Goal: Information Seeking & Learning: Learn about a topic

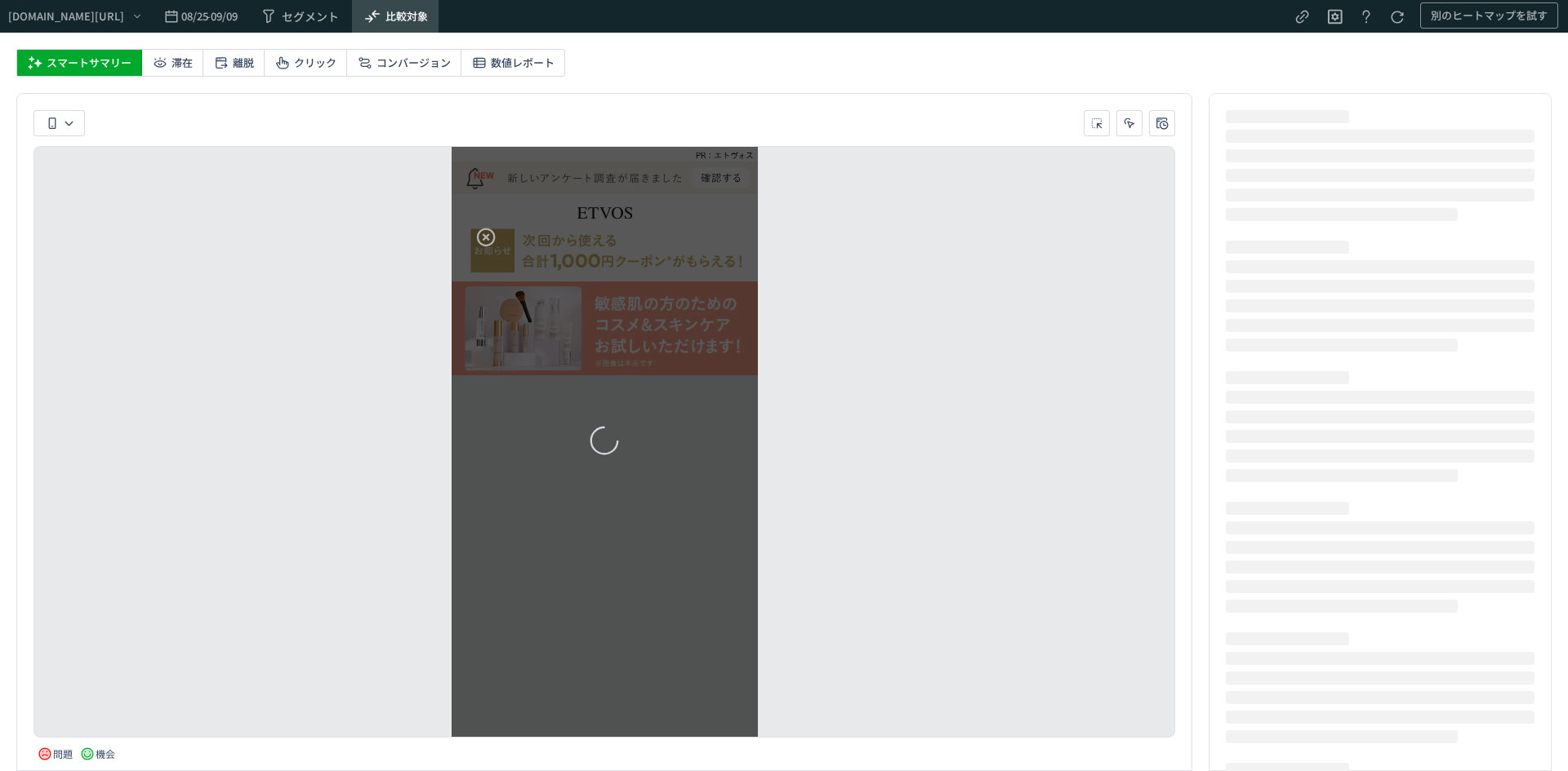
click at [428, 14] on span "比較対象" at bounding box center [407, 16] width 43 height 26
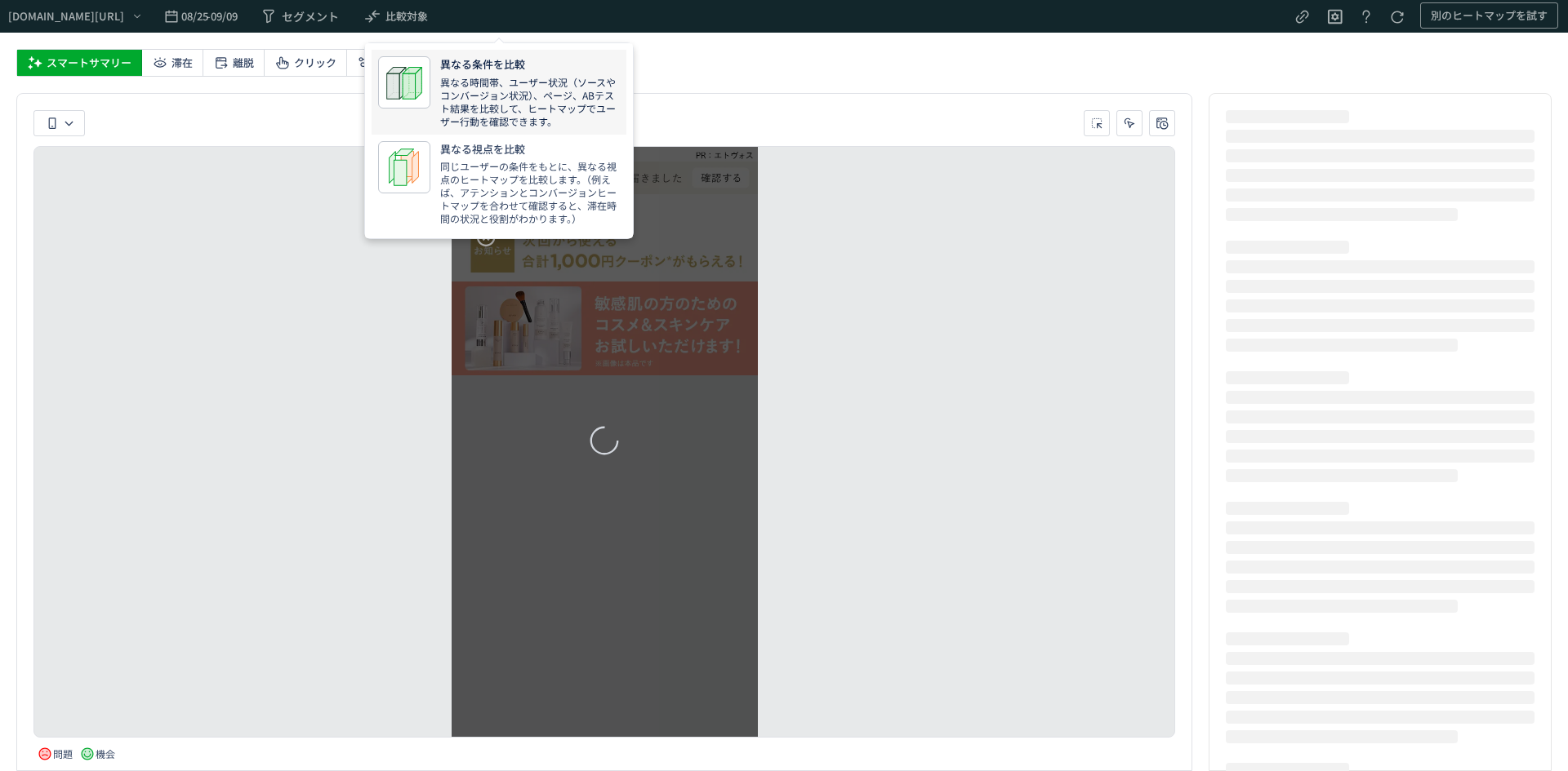
click at [506, 114] on p "異なる時間帯、ユーザー状況（ソースやコンバージョン状況）、ページ、ABテスト結果を比較して、ヒートマップでユーザー行動を確認できます。" at bounding box center [530, 102] width 179 height 53
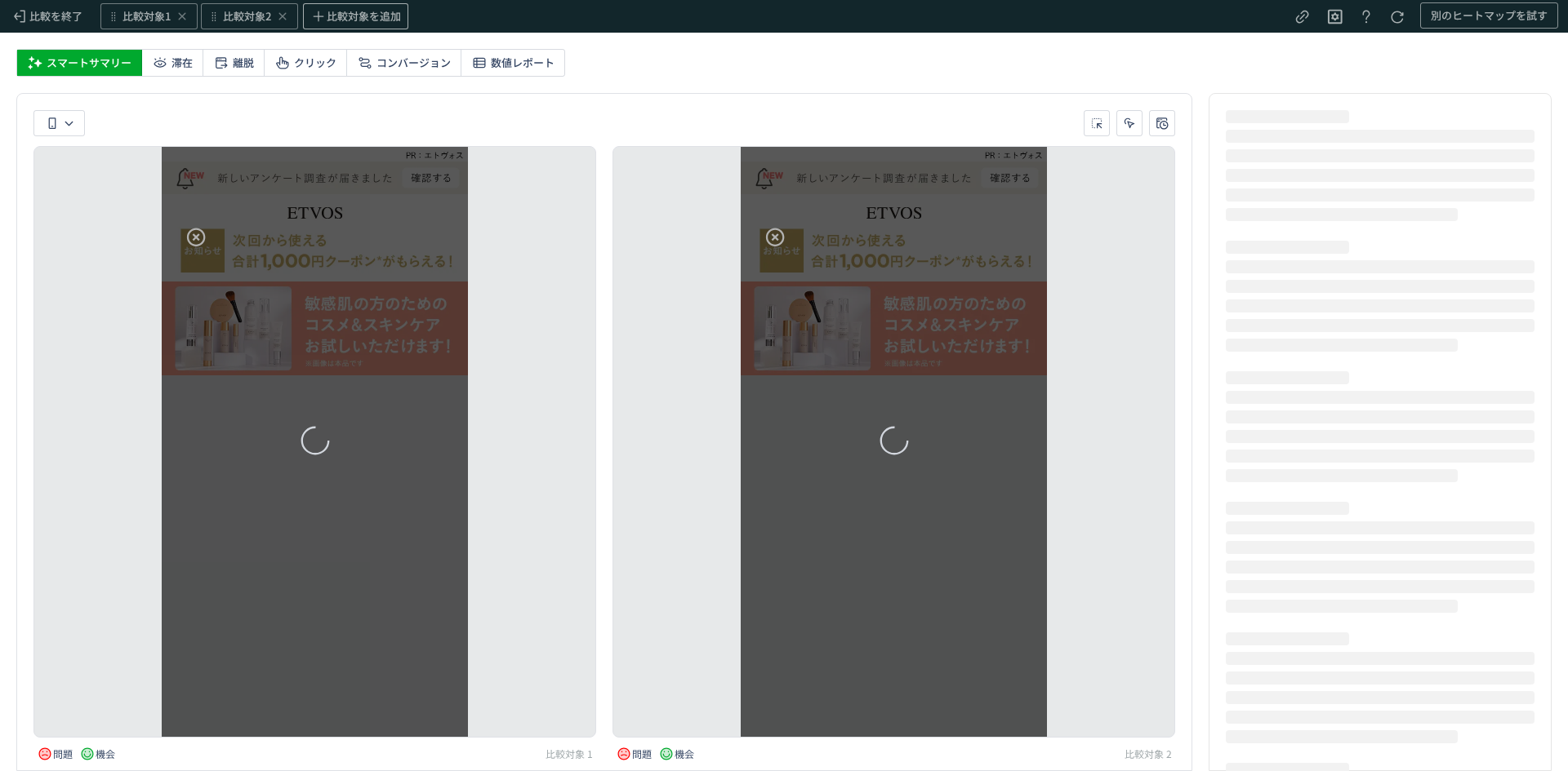
click at [313, 181] on div "heatmap-list-container" at bounding box center [314, 442] width 306 height 590
click at [149, 6] on div "比較対象1" at bounding box center [148, 16] width 97 height 26
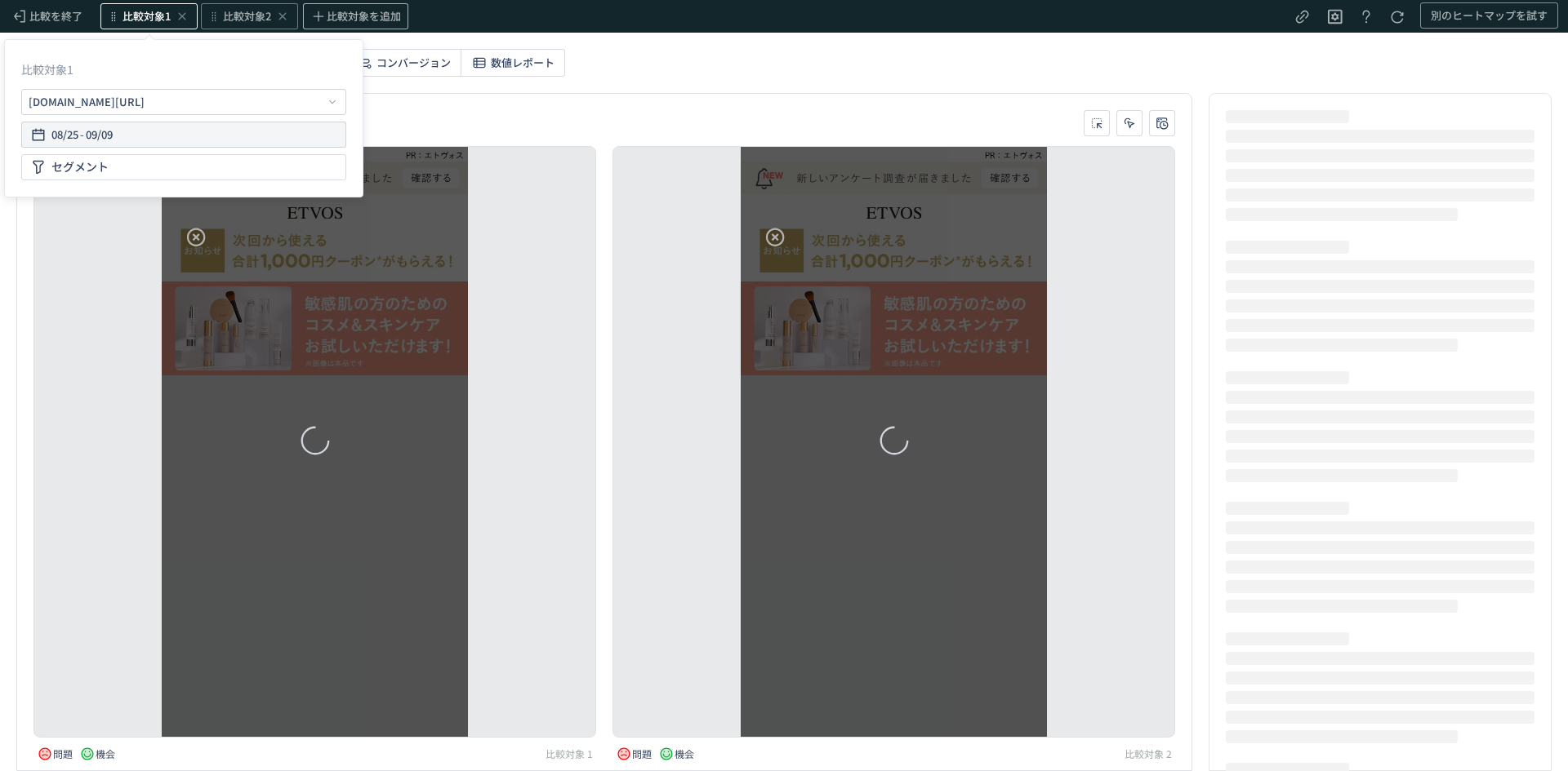
click at [135, 138] on div "08/25 - 09/09" at bounding box center [184, 134] width 311 height 26
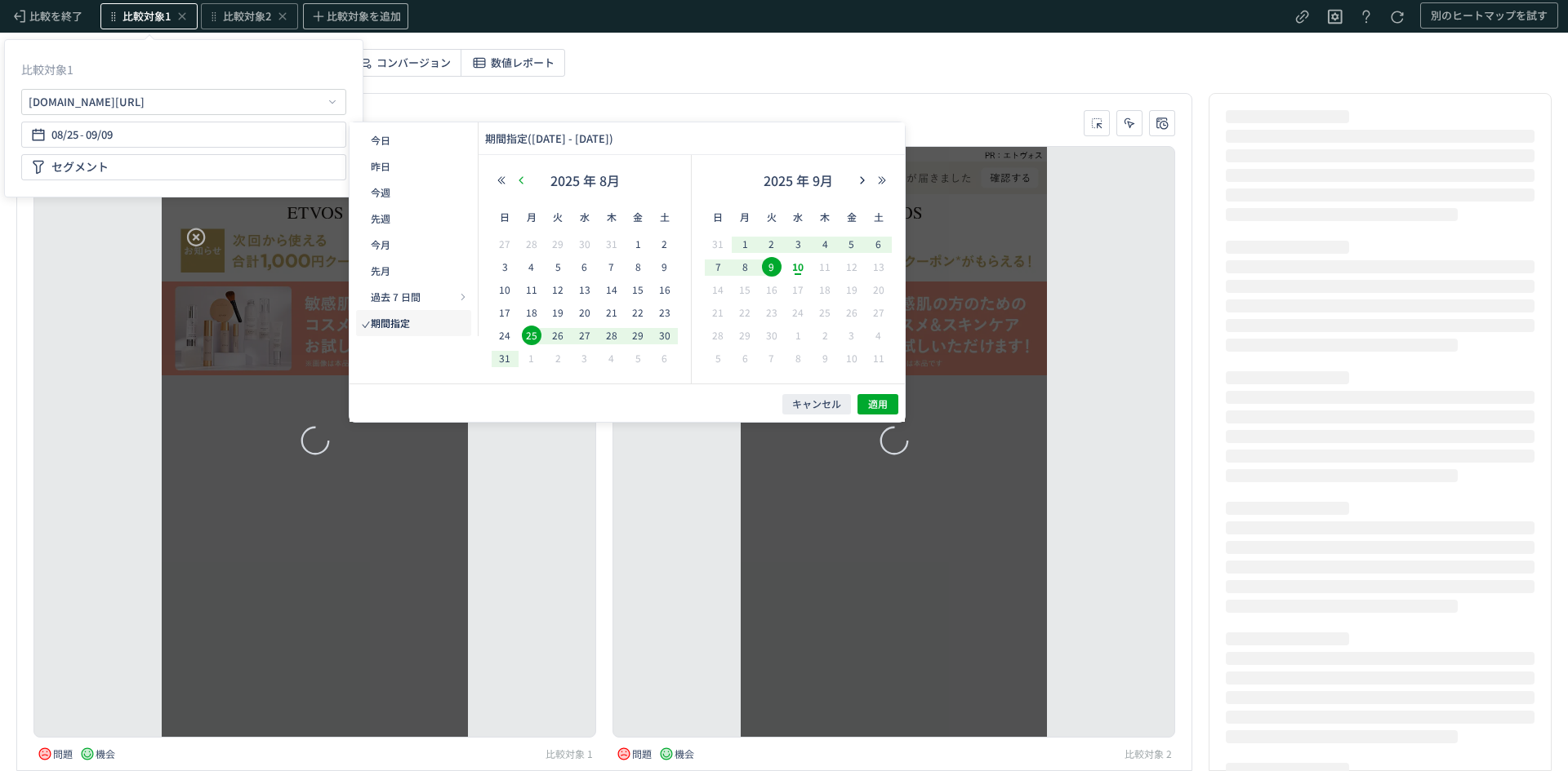
click at [521, 181] on icon "button" at bounding box center [521, 180] width 10 height 10
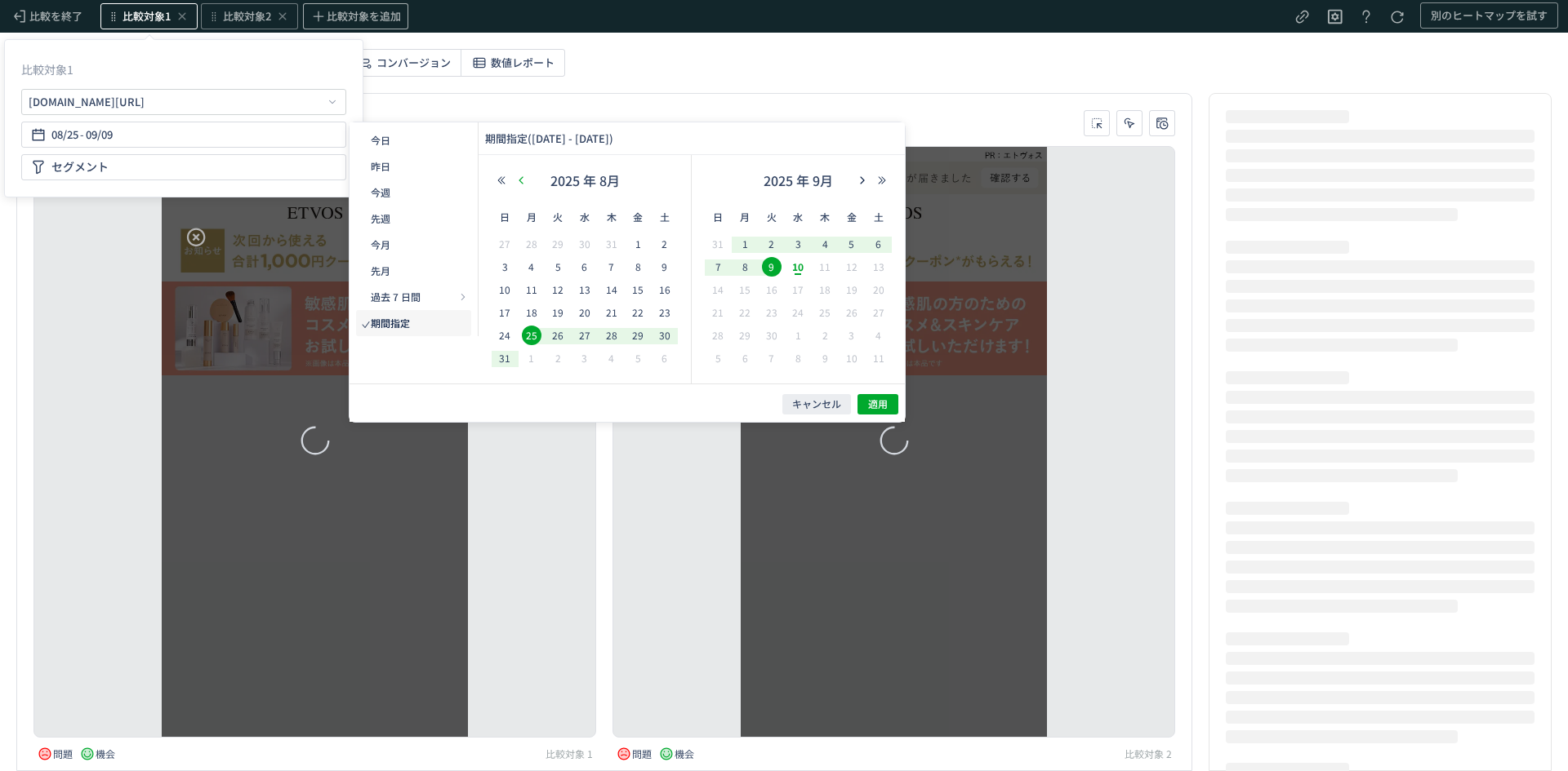
click at [521, 181] on icon "button" at bounding box center [521, 180] width 10 height 10
click at [523, 180] on icon "button" at bounding box center [521, 180] width 10 height 10
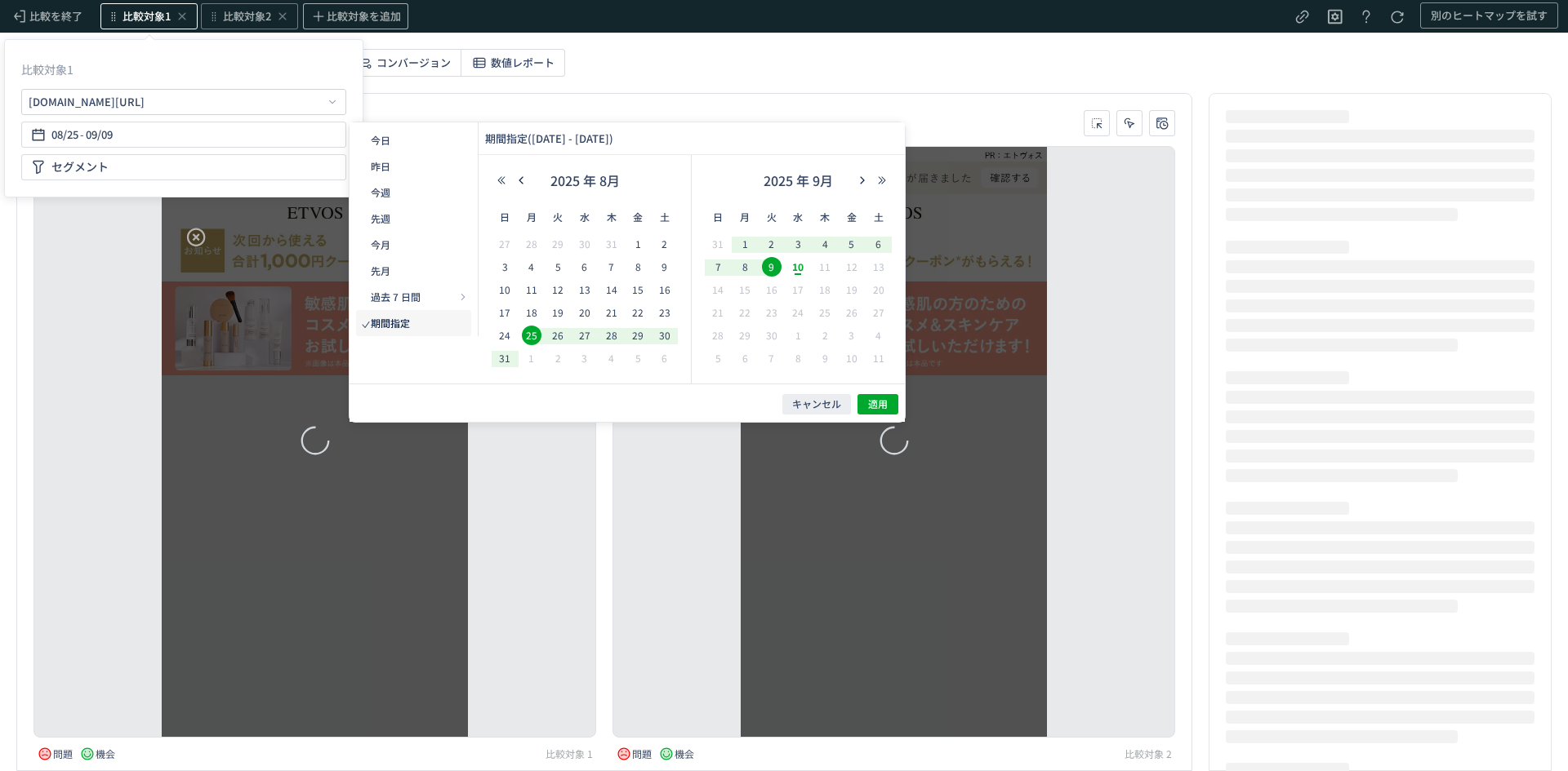
click at [523, 180] on icon "button" at bounding box center [521, 180] width 10 height 10
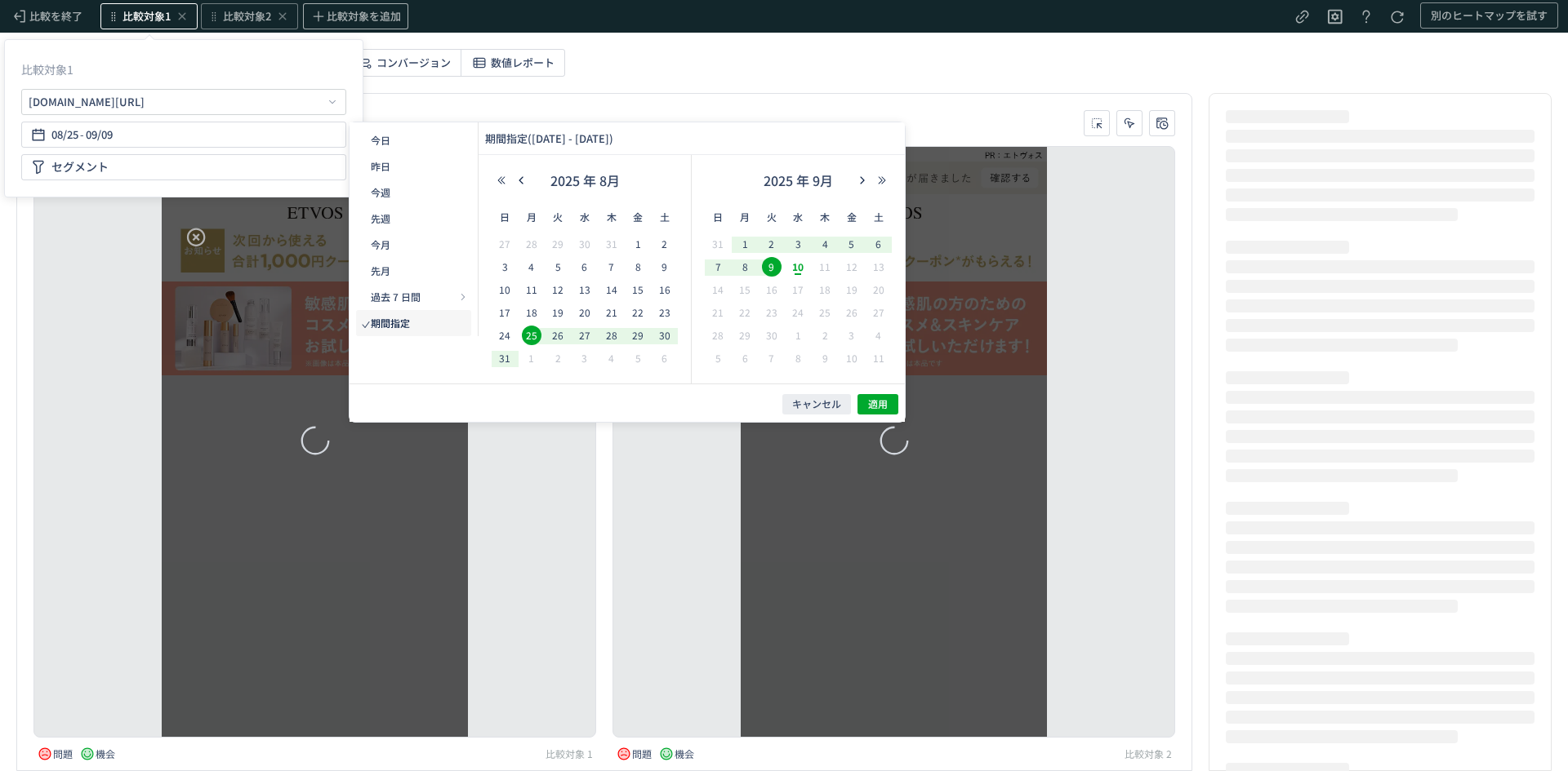
click at [523, 180] on icon "button" at bounding box center [521, 180] width 10 height 10
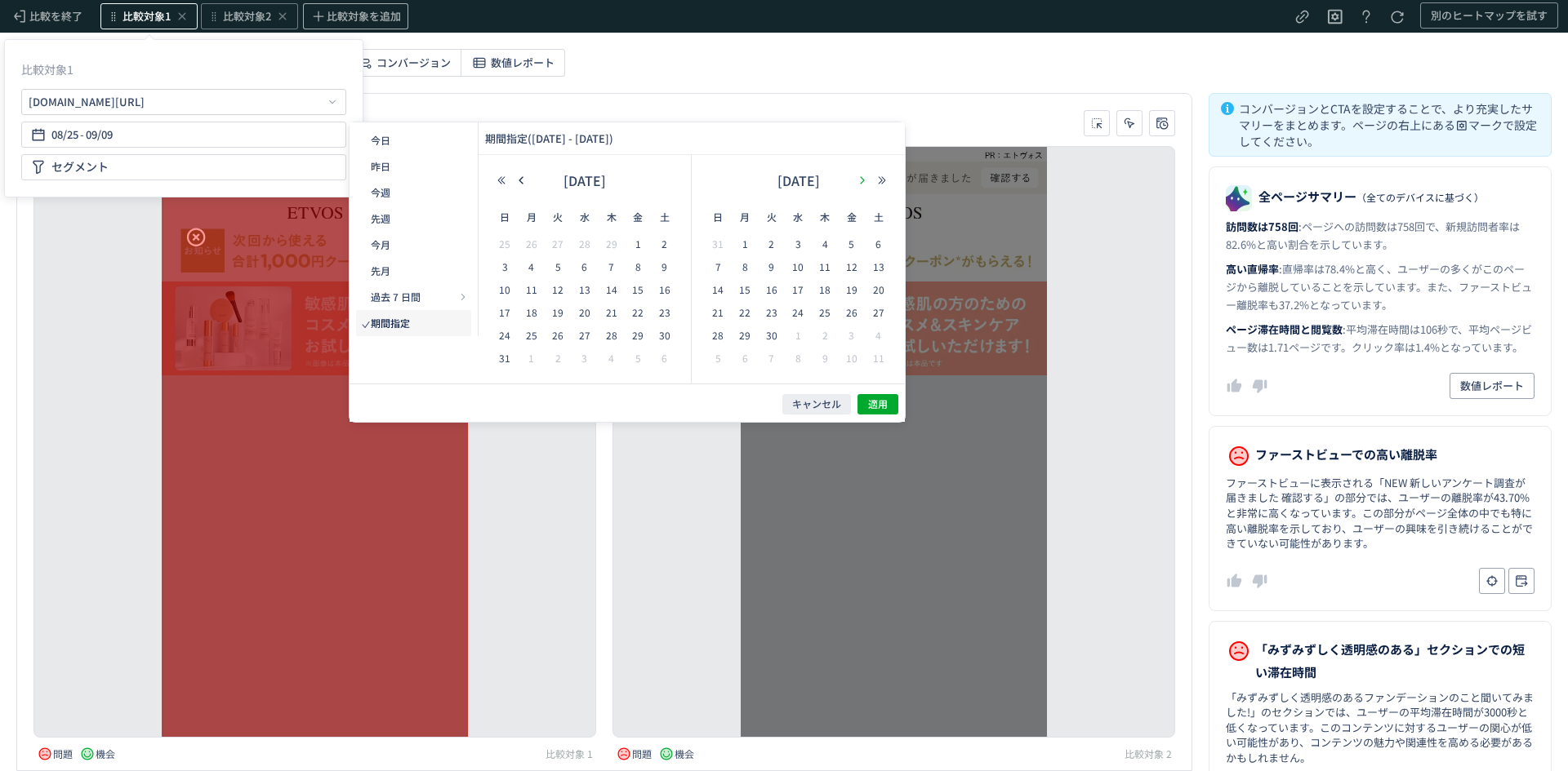
click at [862, 180] on icon "button" at bounding box center [862, 180] width 10 height 10
click at [721, 334] on span "25" at bounding box center [718, 336] width 20 height 20
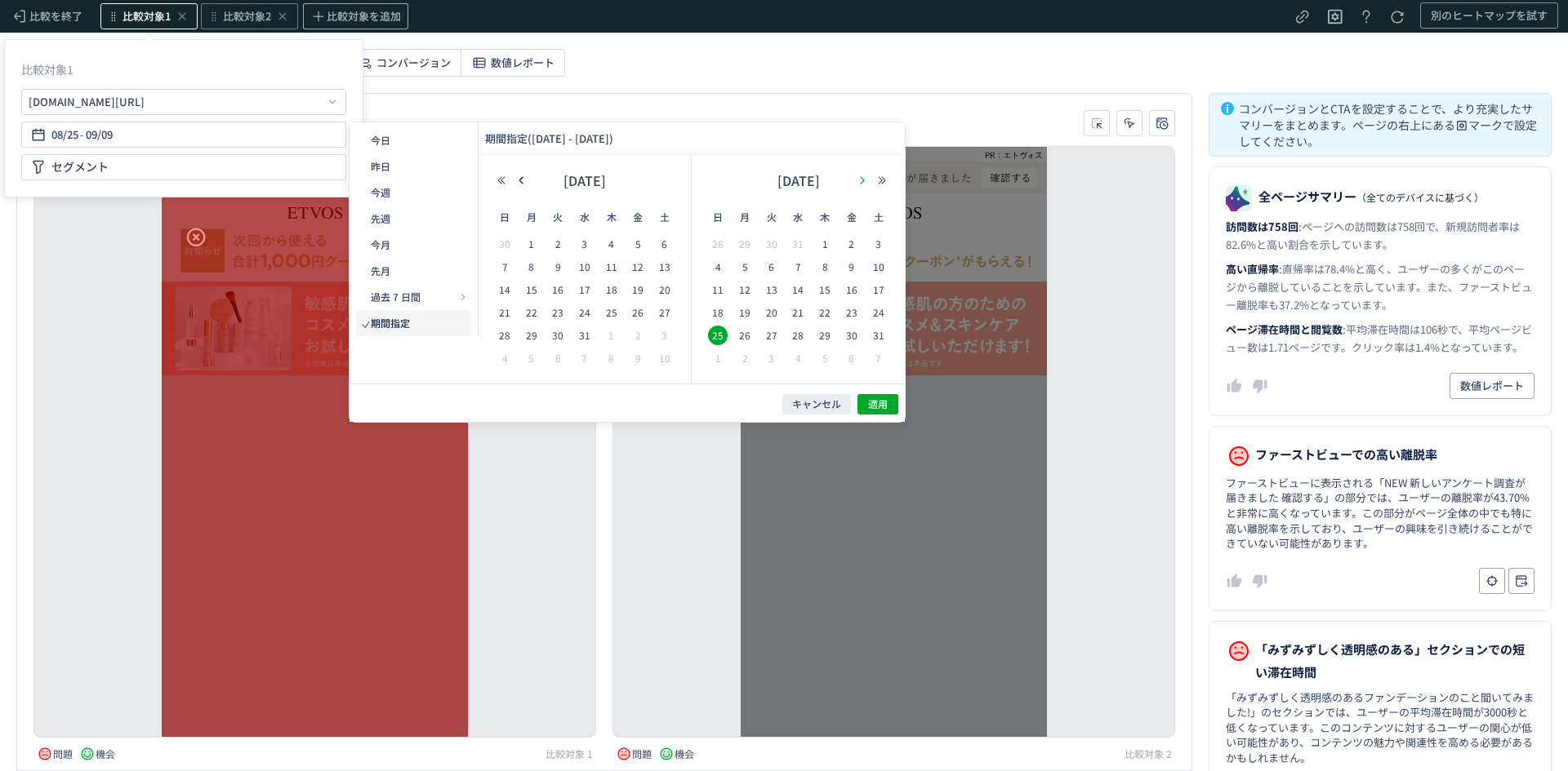
click at [859, 181] on icon "button" at bounding box center [862, 180] width 10 height 10
click at [743, 292] on span "9" at bounding box center [745, 290] width 20 height 20
click at [875, 404] on span "適用" at bounding box center [878, 404] width 20 height 14
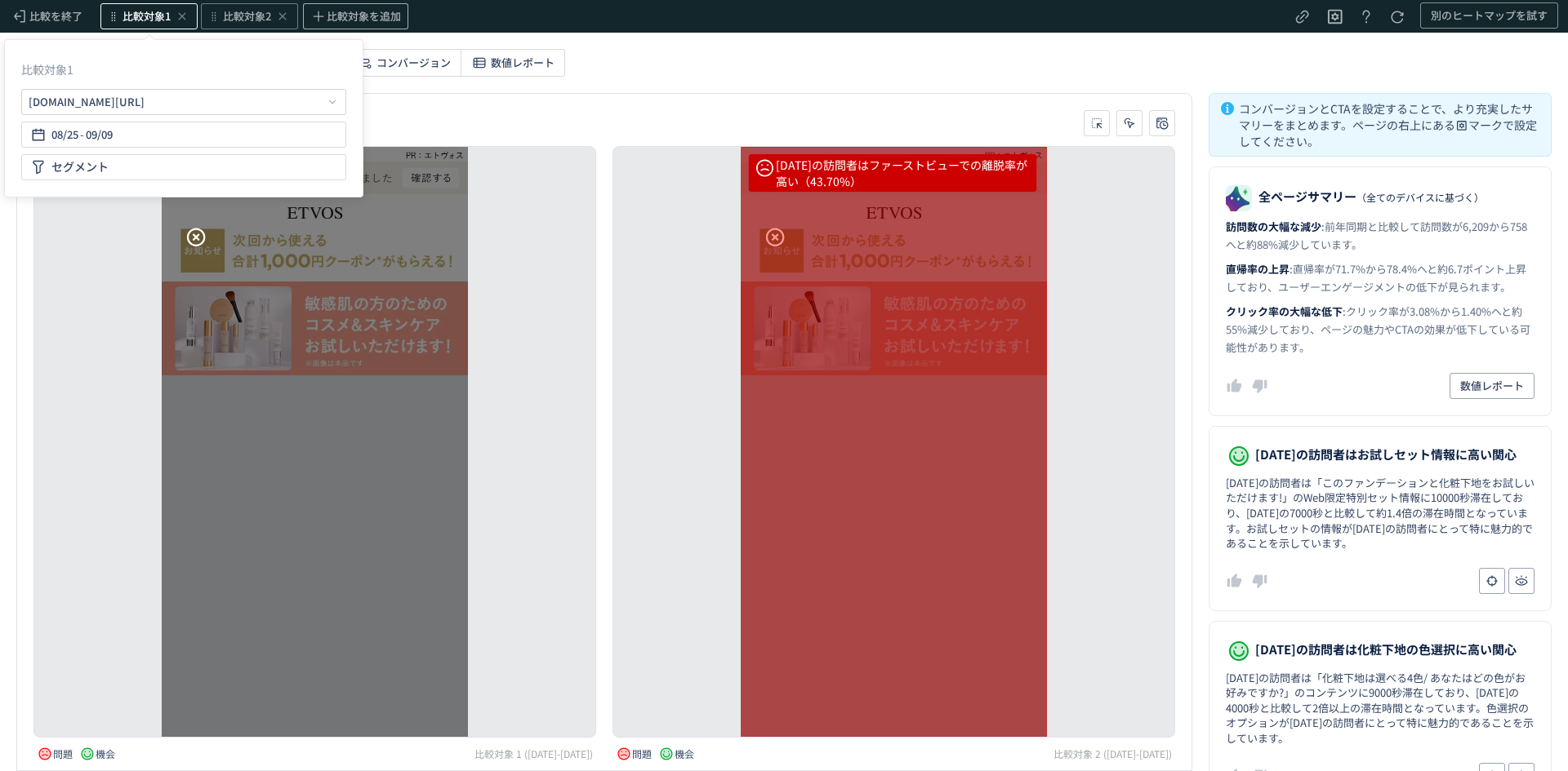
click at [728, 377] on div "[DATE]の訪問者はファーストビューでの離脱率が高い（43.70%） [DATE]の訪問者は化粧下地の色選択に高い関心（9秒） [DATE]の訪問者はお試し…" at bounding box center [894, 442] width 563 height 592
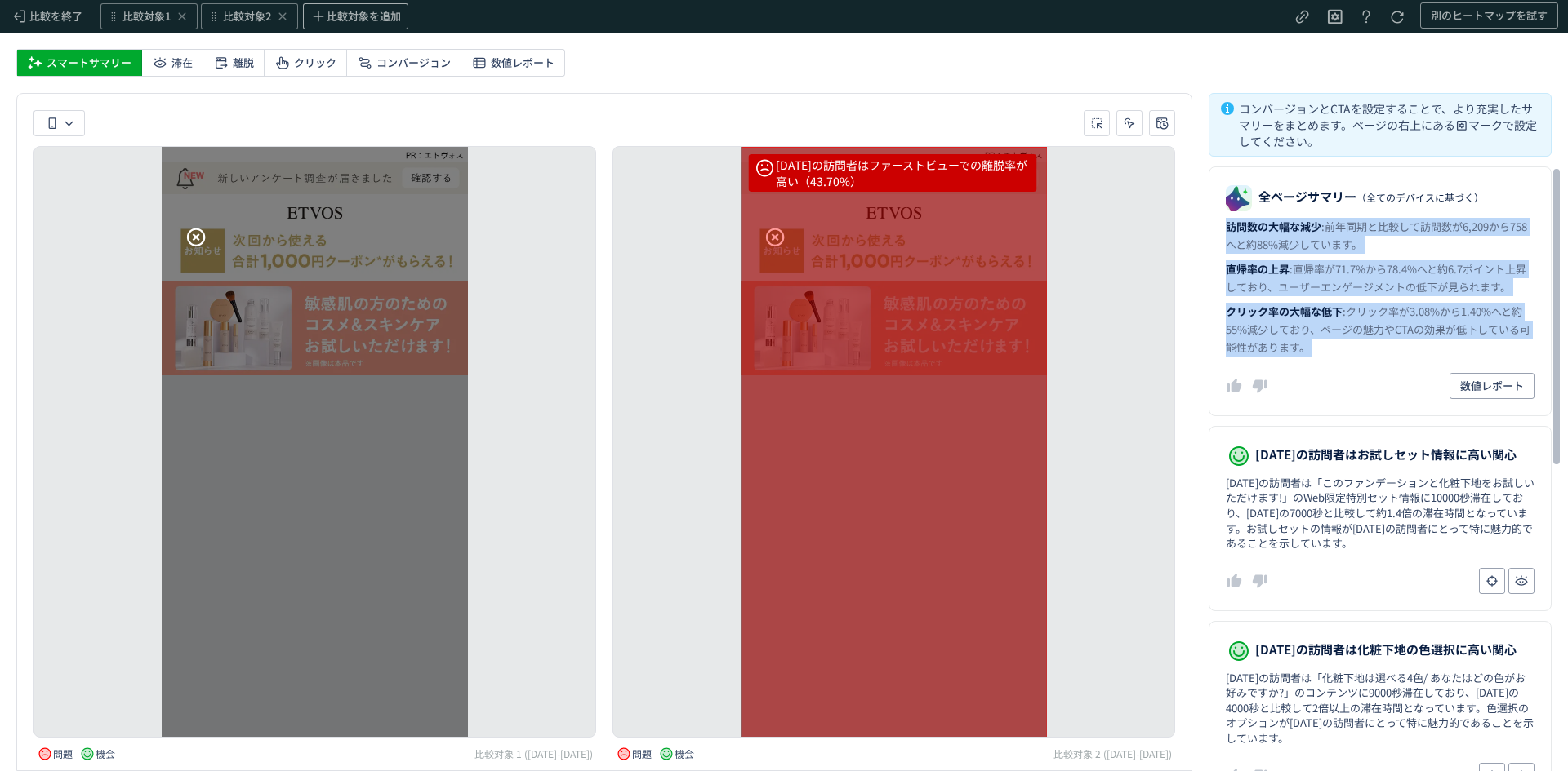
drag, startPoint x: 1228, startPoint y: 225, endPoint x: 1317, endPoint y: 362, distance: 163.4
click at [1317, 362] on dl "全ページサマリー （全てのデバイスに基づく） 訪問数の大幅な減少 : 前年同期と比較して訪問数が6,209から758へと約88%減少しています。 直帰率の上昇…" at bounding box center [1380, 292] width 343 height 250
copy div "訪問数の大幅な減少 : 前年同期と比較して訪問数が6,209から758へと約88%減少しています。 直帰率の上昇 : 直帰率が71.7%から78.4%へと約6…"
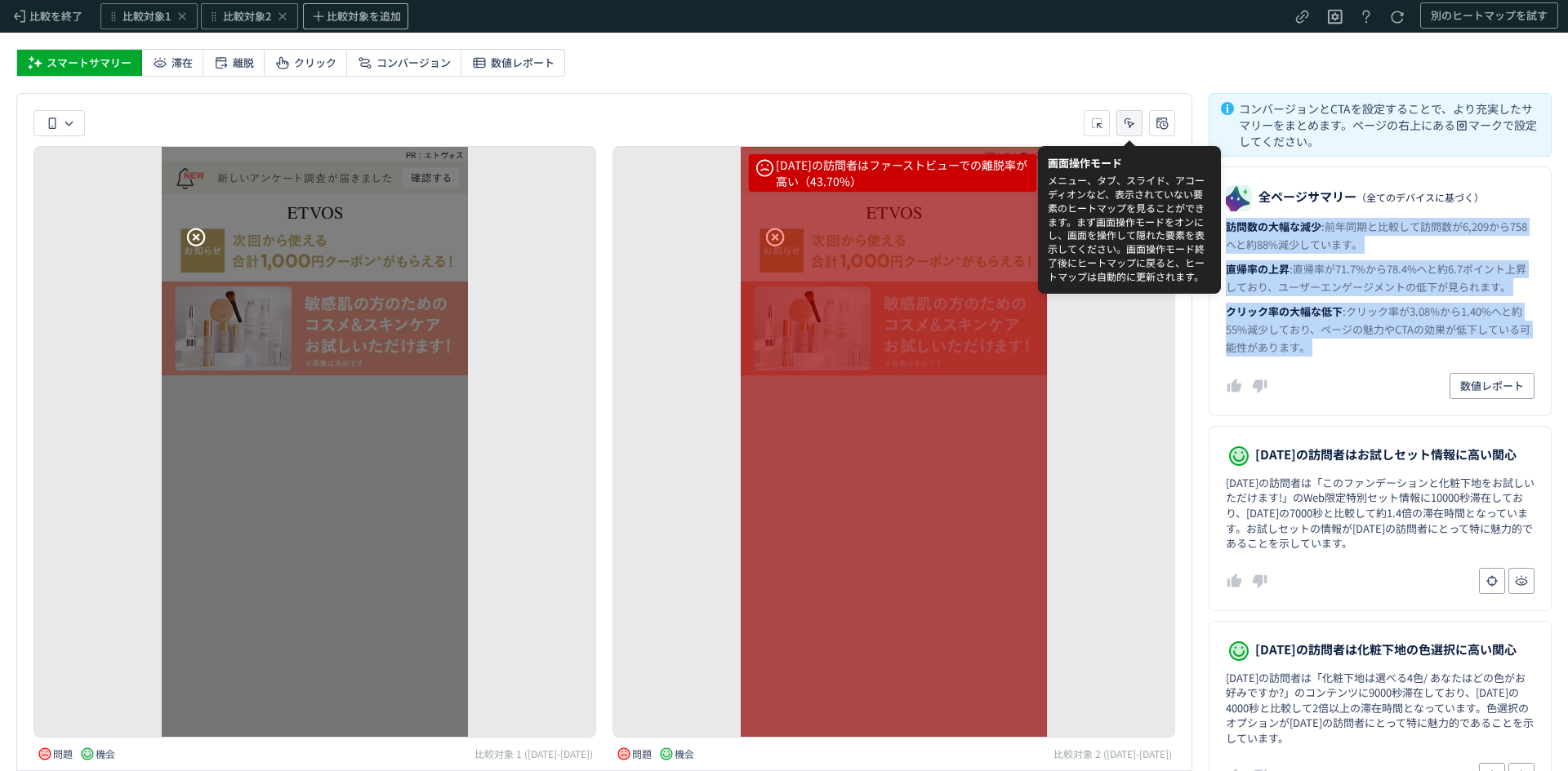
click at [1126, 126] on icon "heatmap-toolbar-container" at bounding box center [1130, 123] width 16 height 16
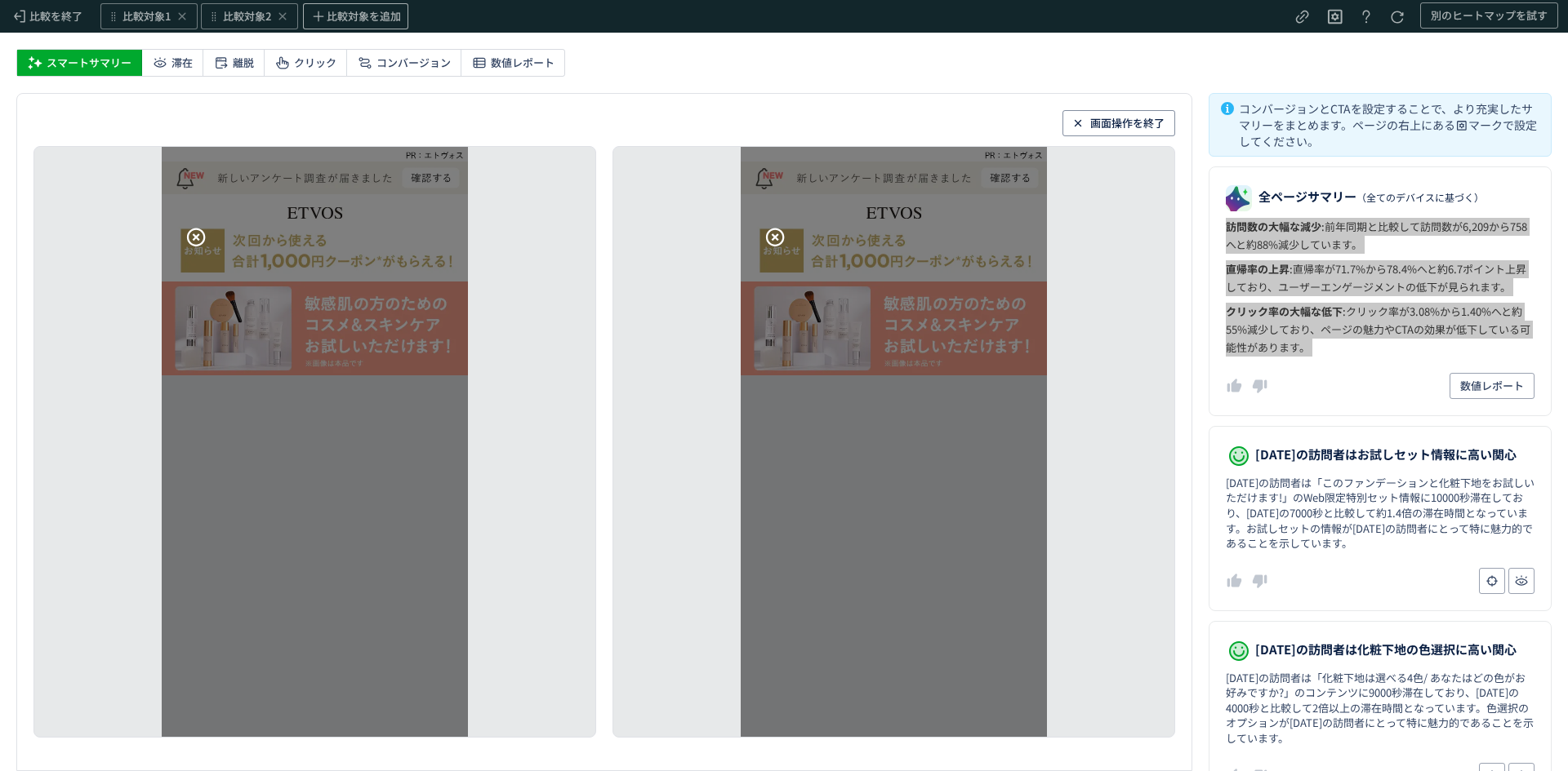
click at [772, 228] on icon at bounding box center [774, 236] width 22 height 22
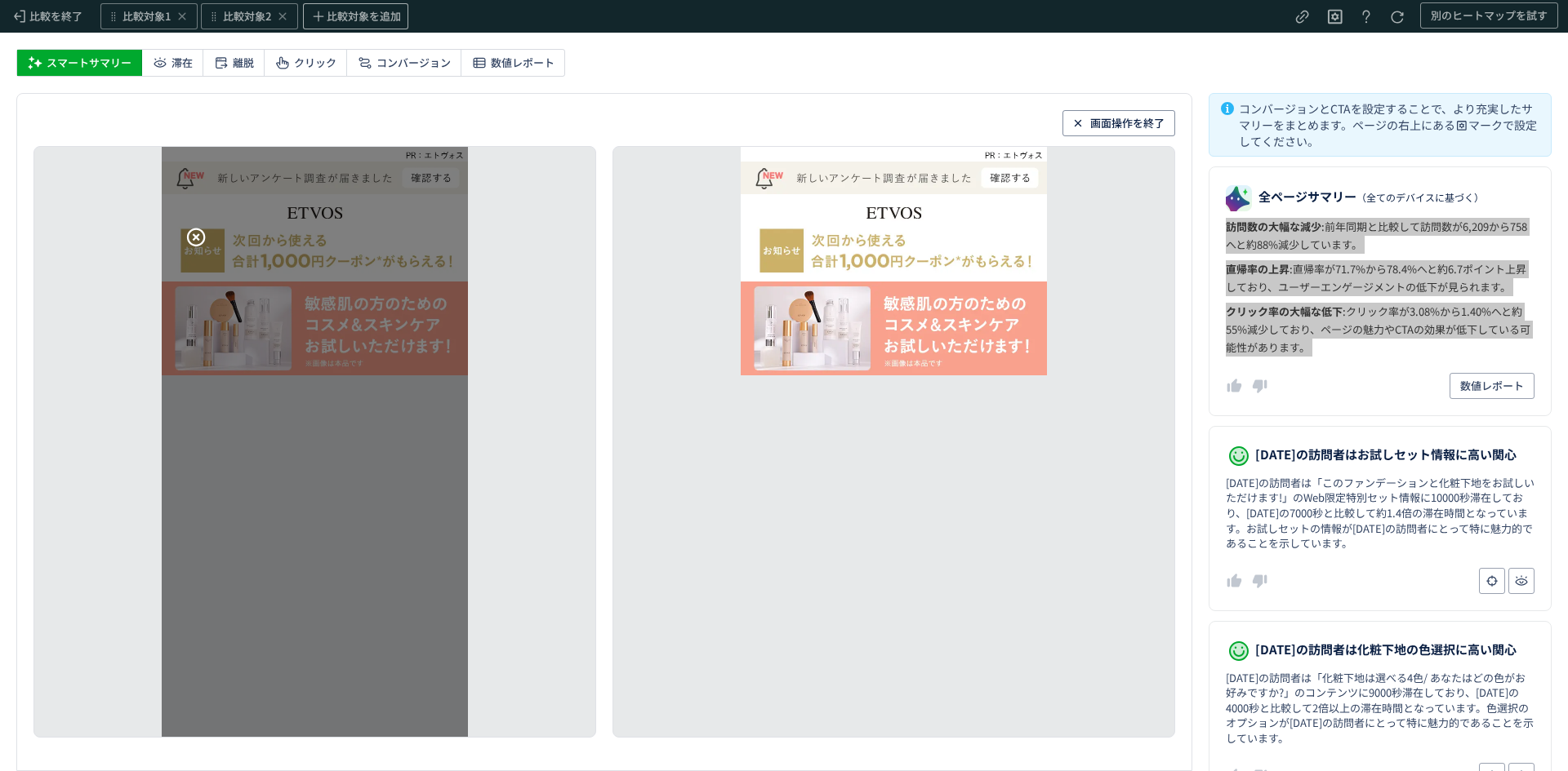
click at [187, 234] on icon at bounding box center [196, 236] width 19 height 19
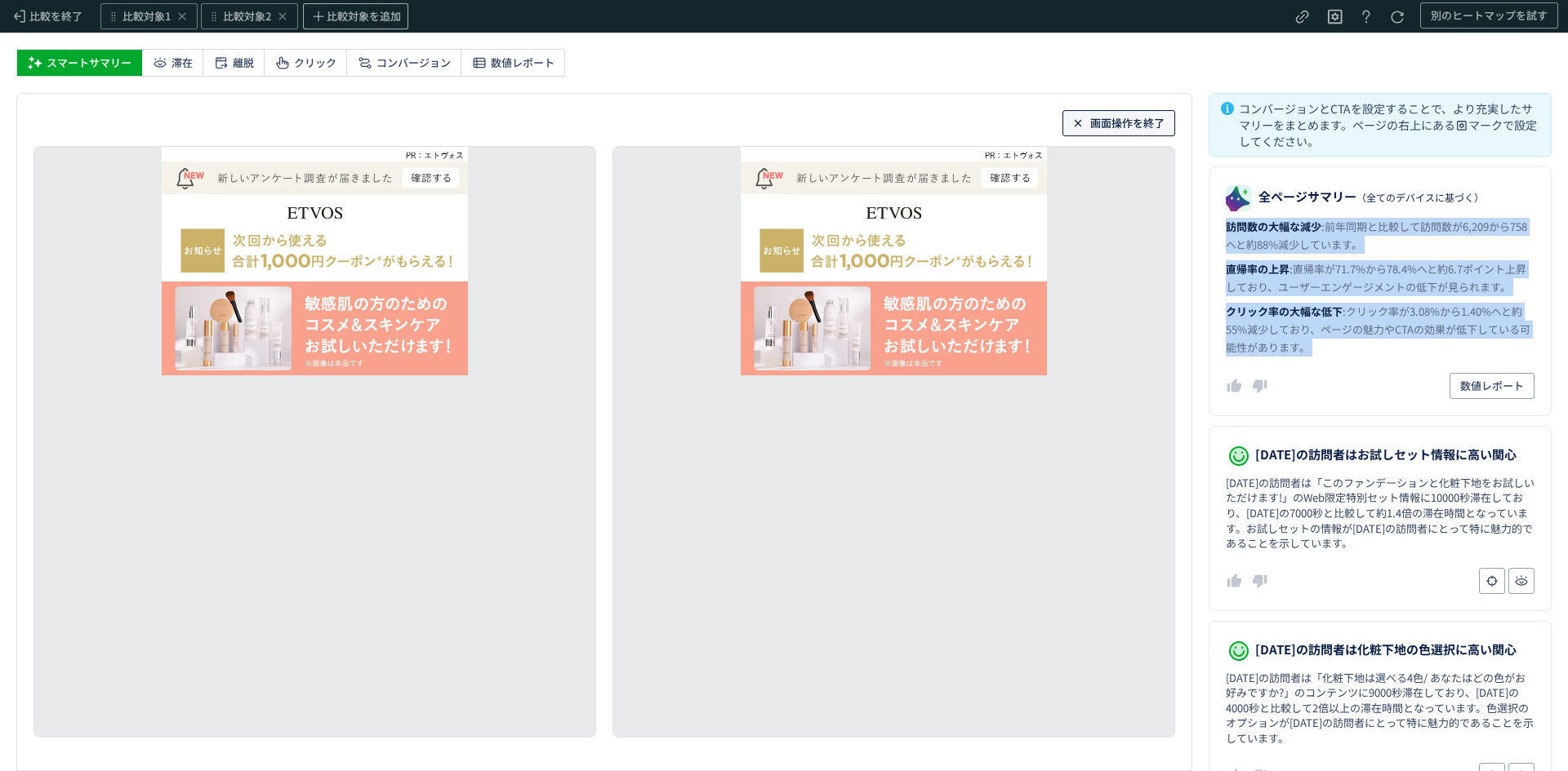
click at [1138, 128] on span "画面操作を終了" at bounding box center [1127, 122] width 74 height 26
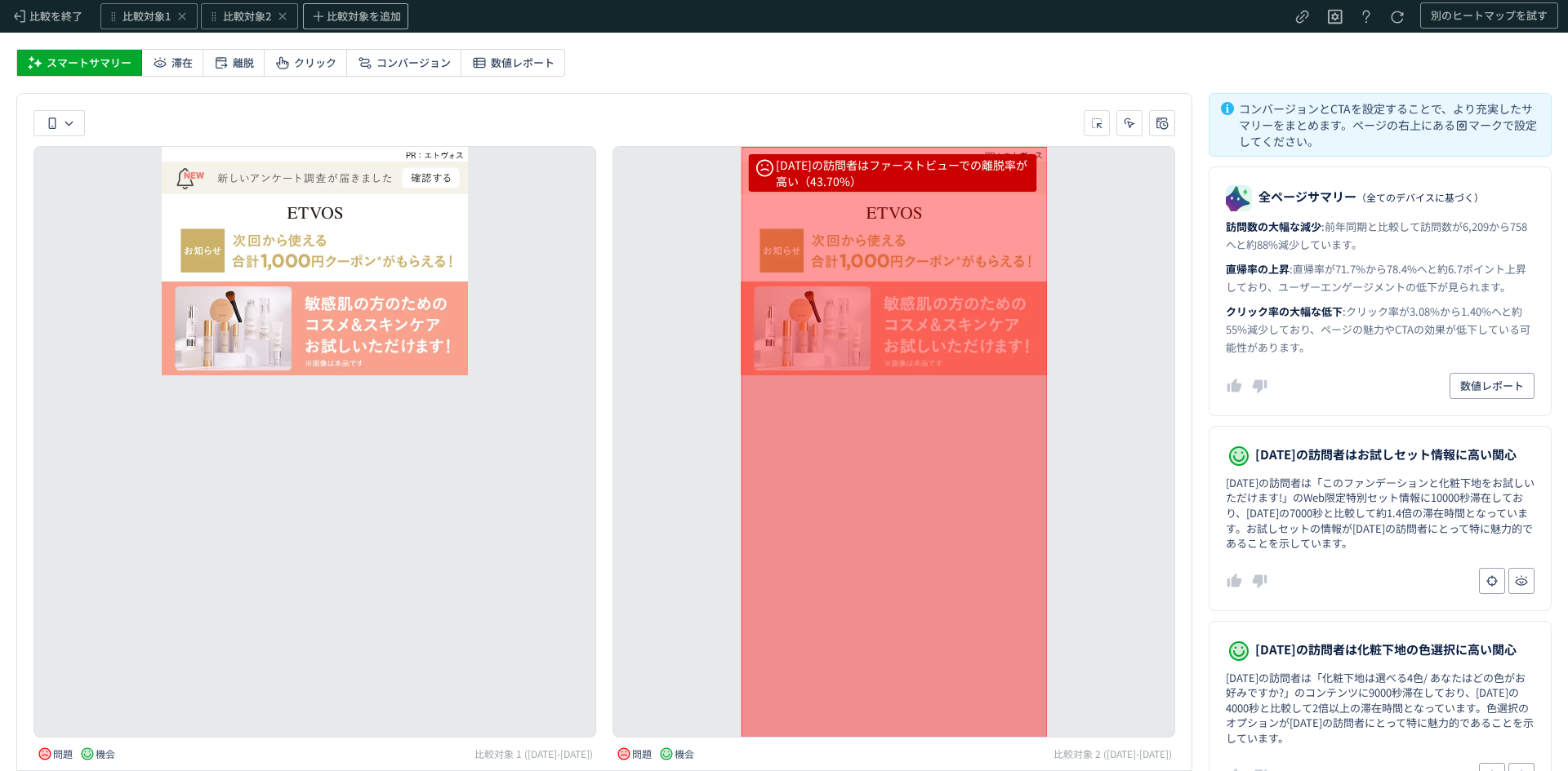
click at [1201, 489] on div "[DATE]の訪問者は美容液ファンデーションの説明に高い関心（10秒） 問題 機会 比較対象 1 ([DATE]-[DATE]) [DATE]の訪問者はファー…" at bounding box center [784, 432] width 1568 height 678
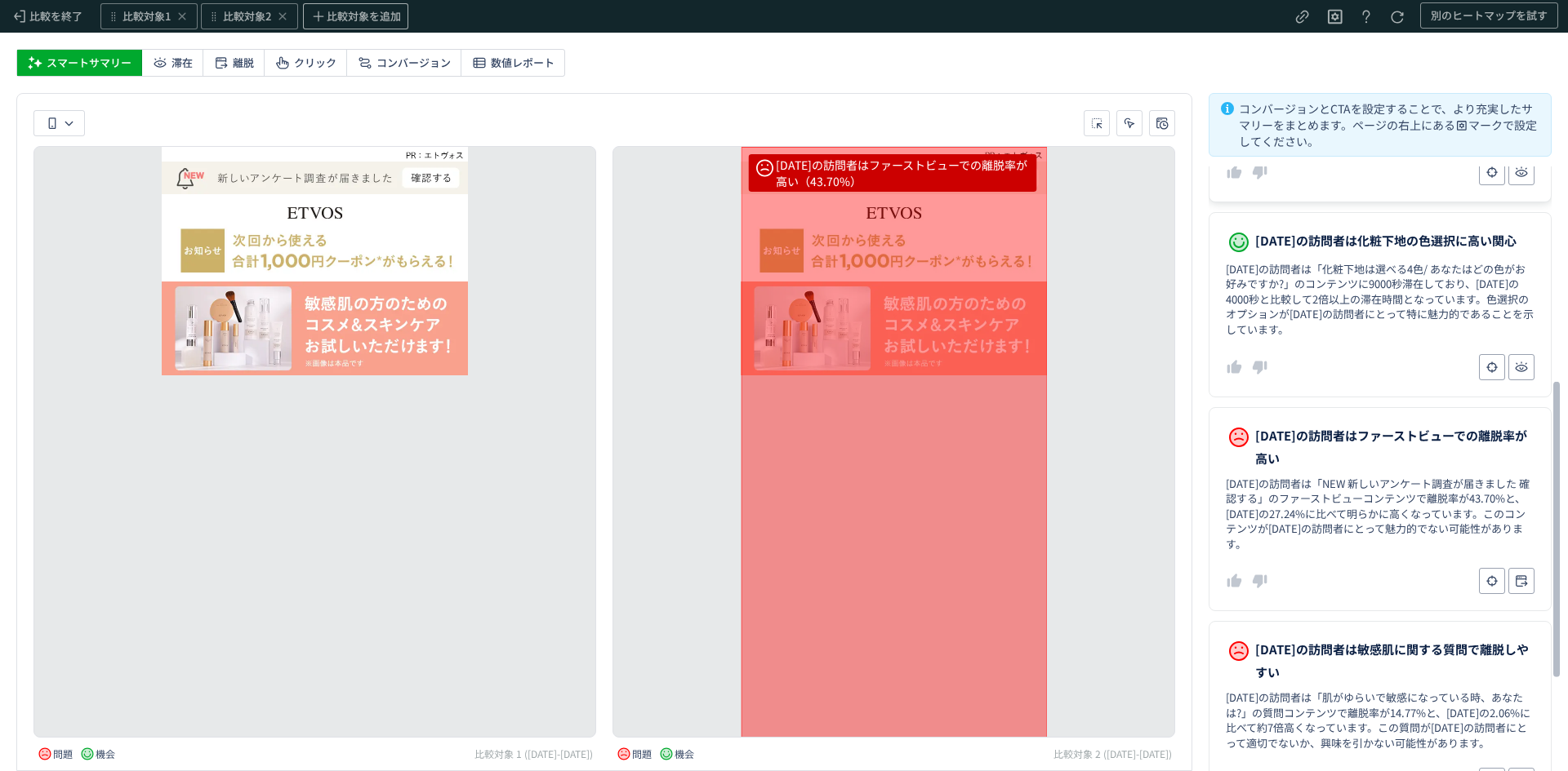
scroll to position [451, 0]
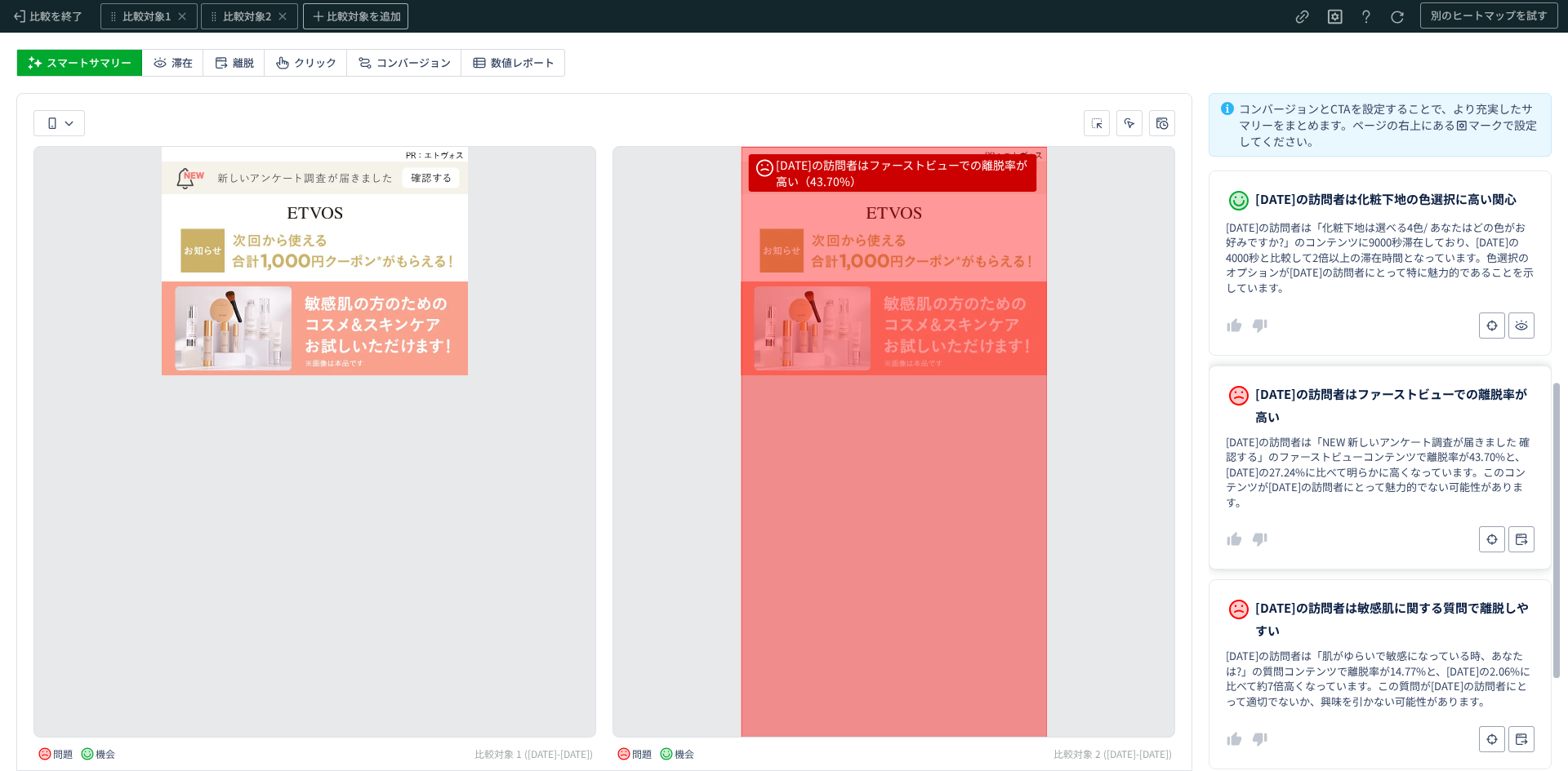
click at [1290, 491] on dd "[DATE]の訪問者は「NEW 新しいアンケート調査が届きました 確認する」のファーストビューコンテンツで離脱率が43.70%と、[DATE]の27.24%に…" at bounding box center [1380, 472] width 309 height 76
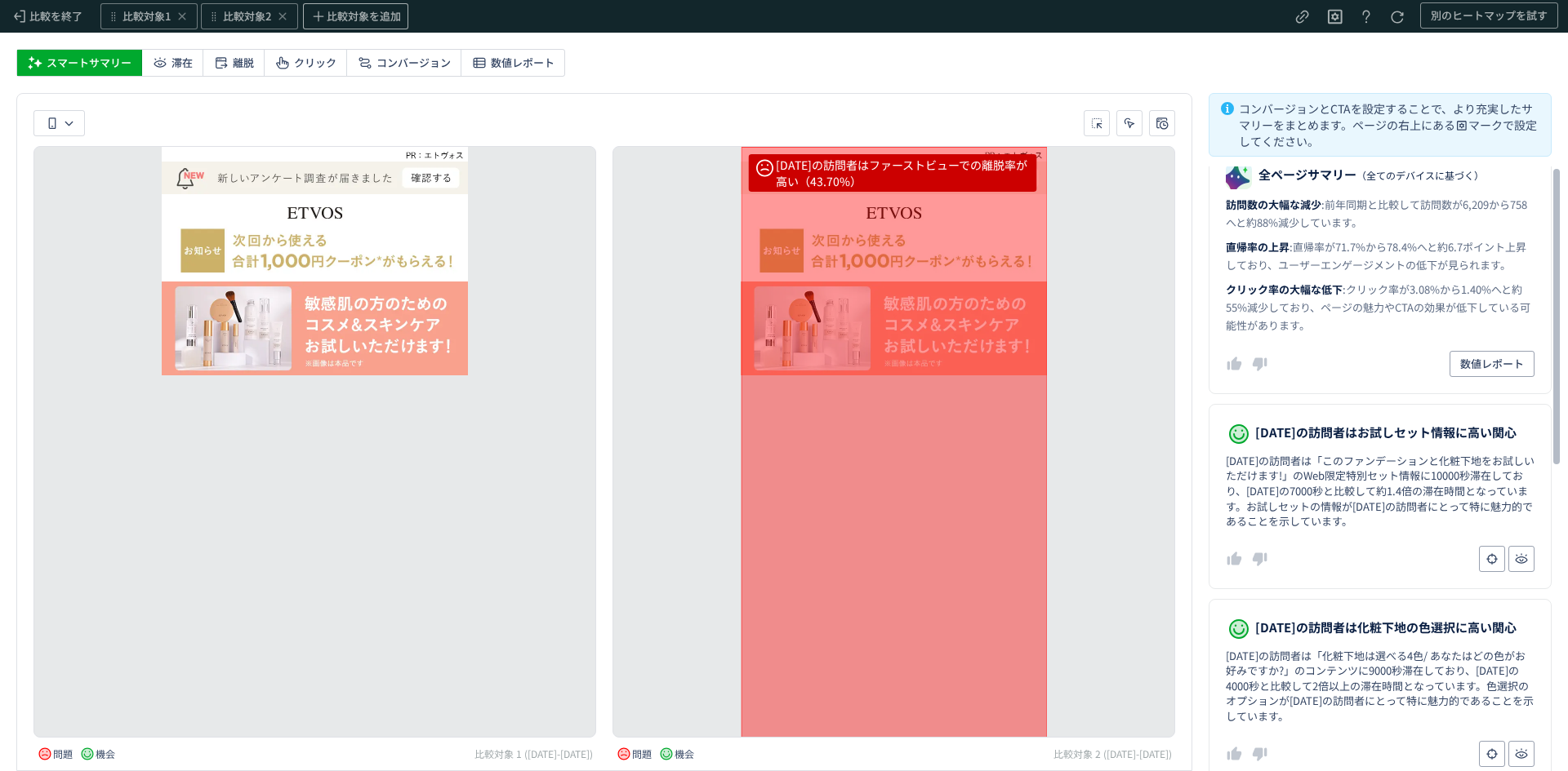
scroll to position [0, 0]
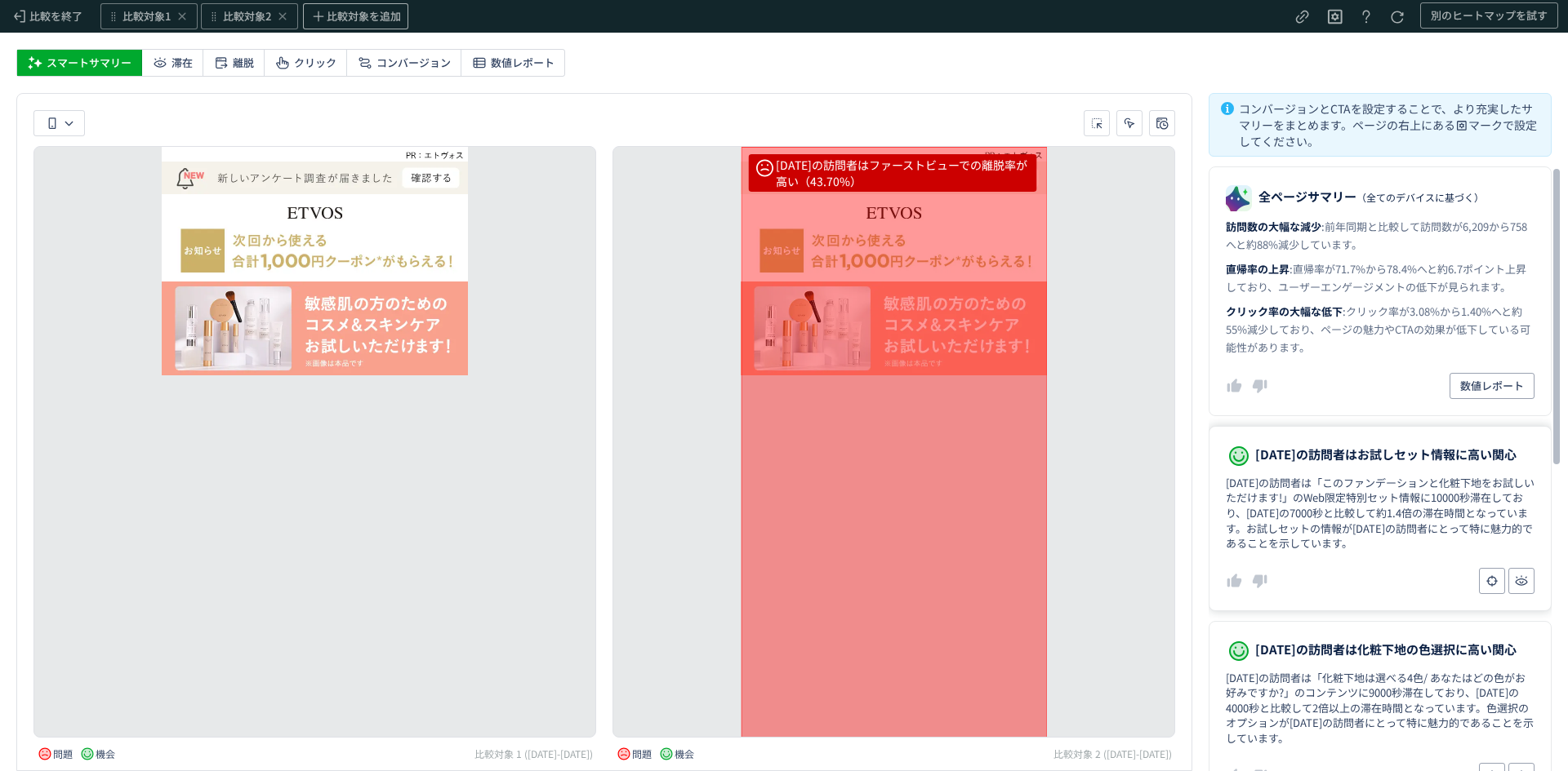
click at [1276, 514] on dd "[DATE]の訪問者は「このファンデーションと化粧下地をお試しいただけます!」のWeb限定特別セット情報に10000秒滞在しており、[DATE]の7000秒と…" at bounding box center [1380, 513] width 309 height 76
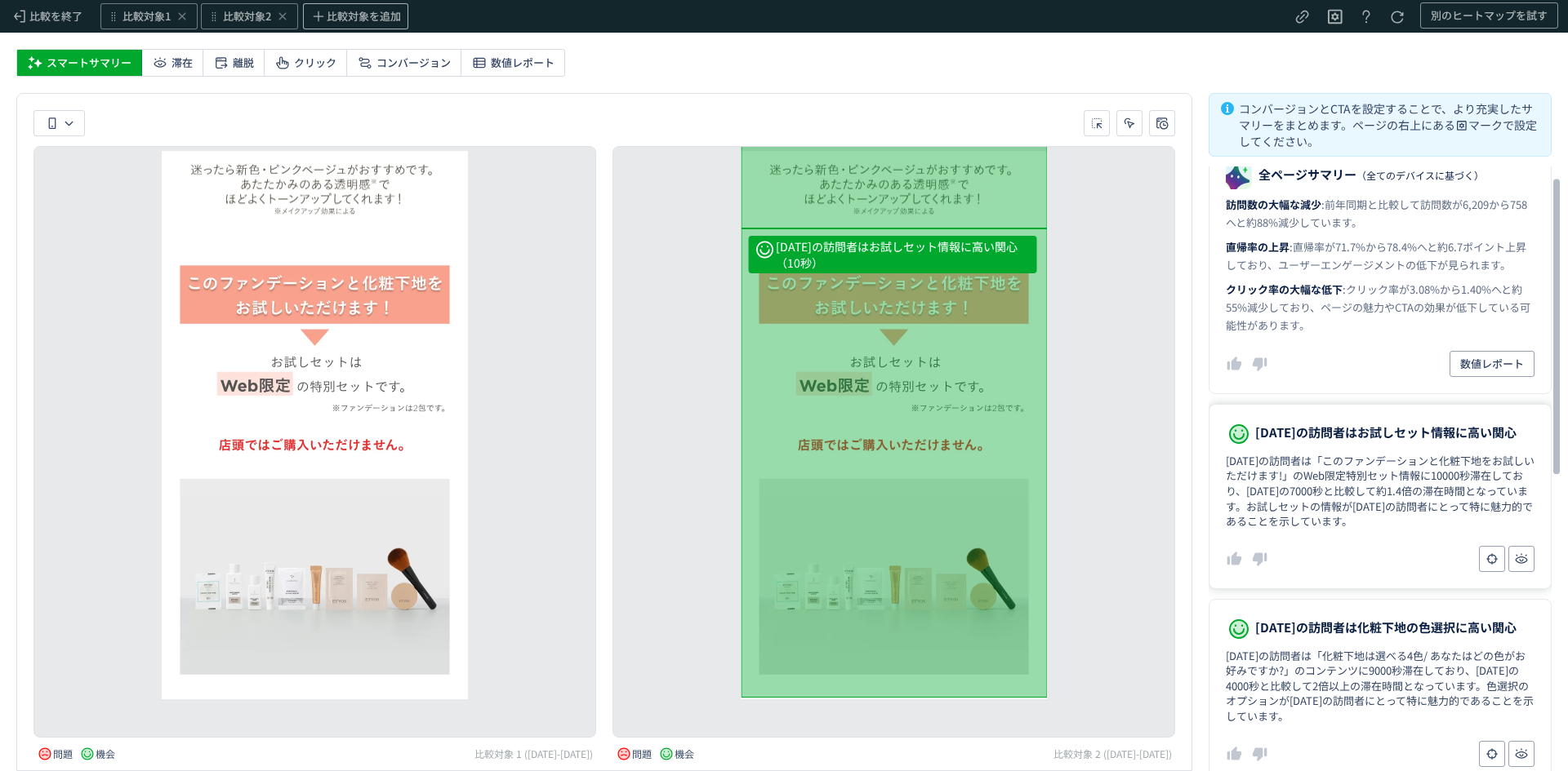
scroll to position [21, 0]
